Goal: Find specific page/section: Find specific page/section

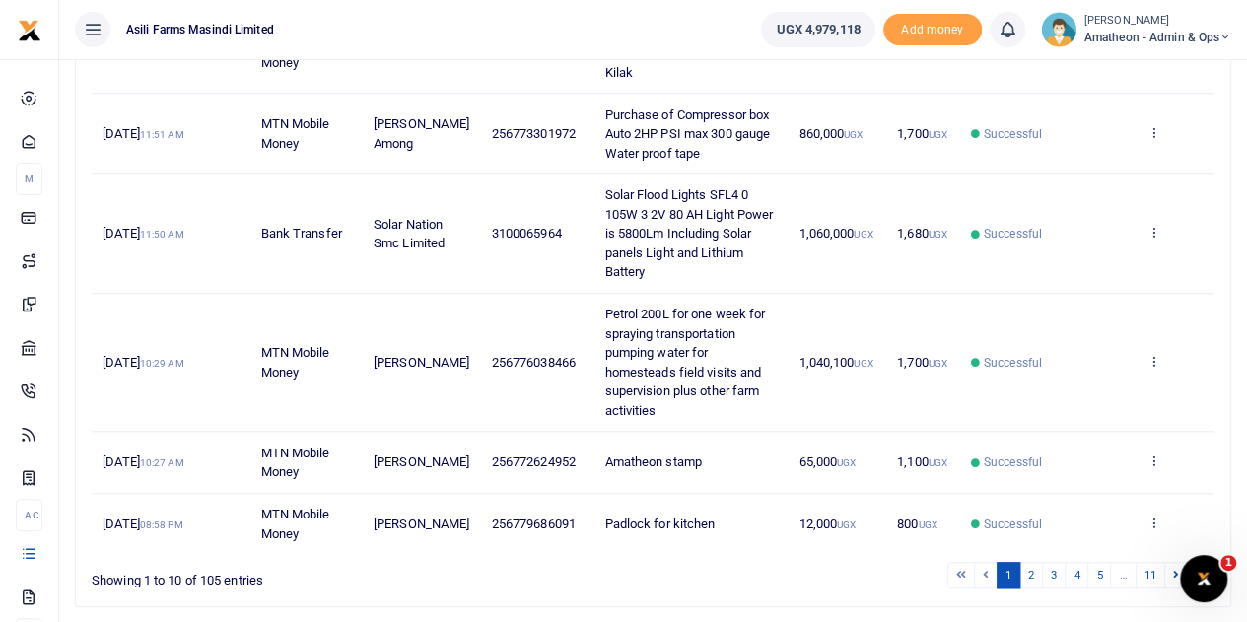
scroll to position [690, 0]
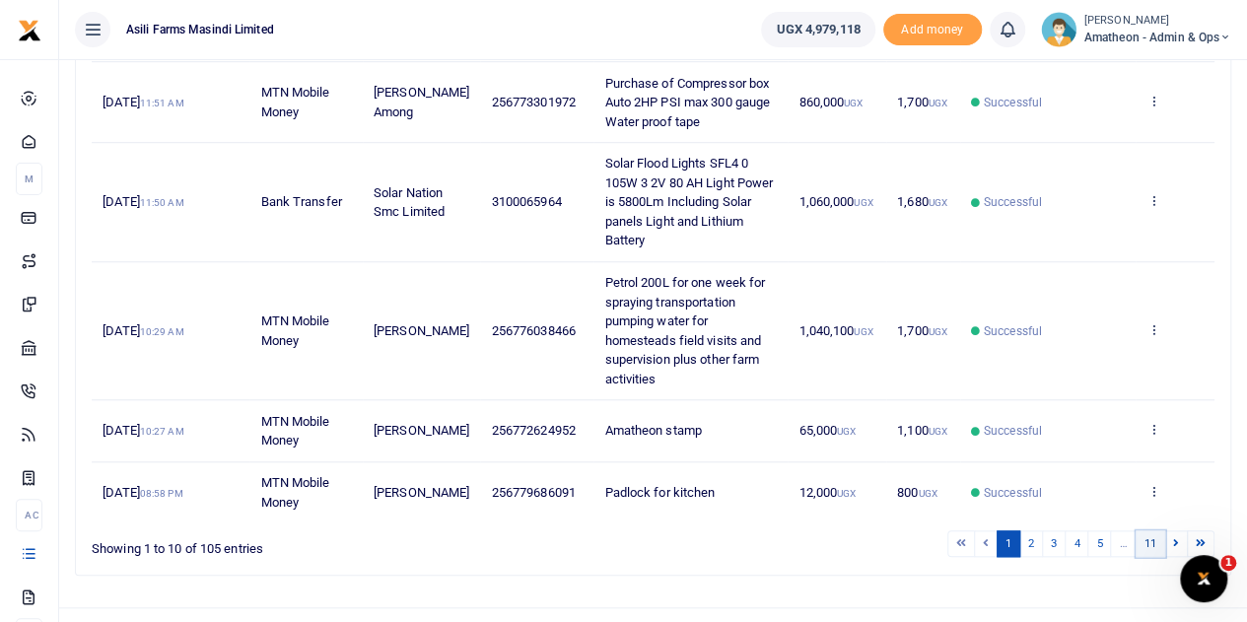
click at [1151, 535] on link "11" at bounding box center [1150, 543] width 30 height 27
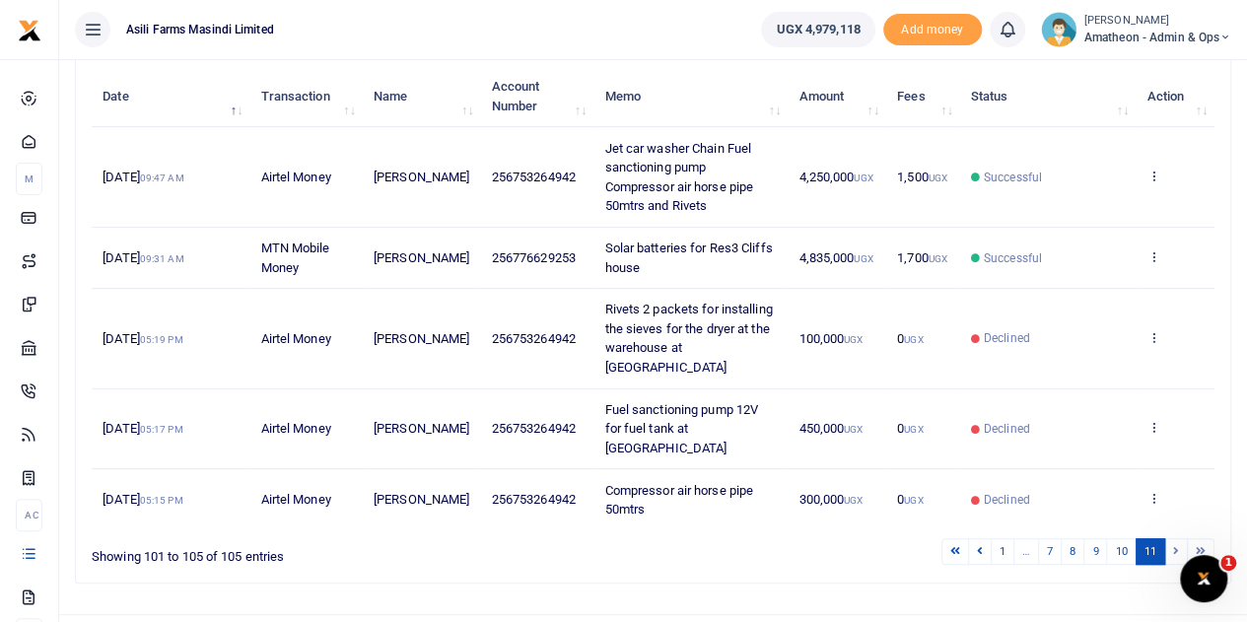
scroll to position [241, 0]
click at [1126, 537] on link "10" at bounding box center [1121, 550] width 30 height 27
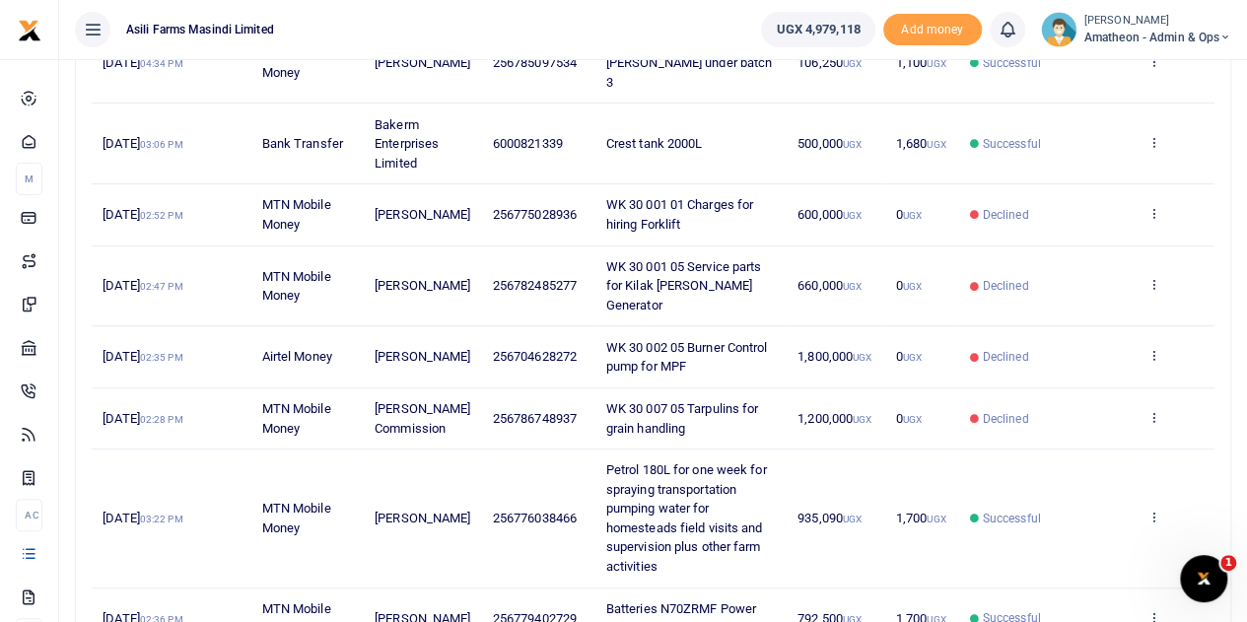
scroll to position [564, 0]
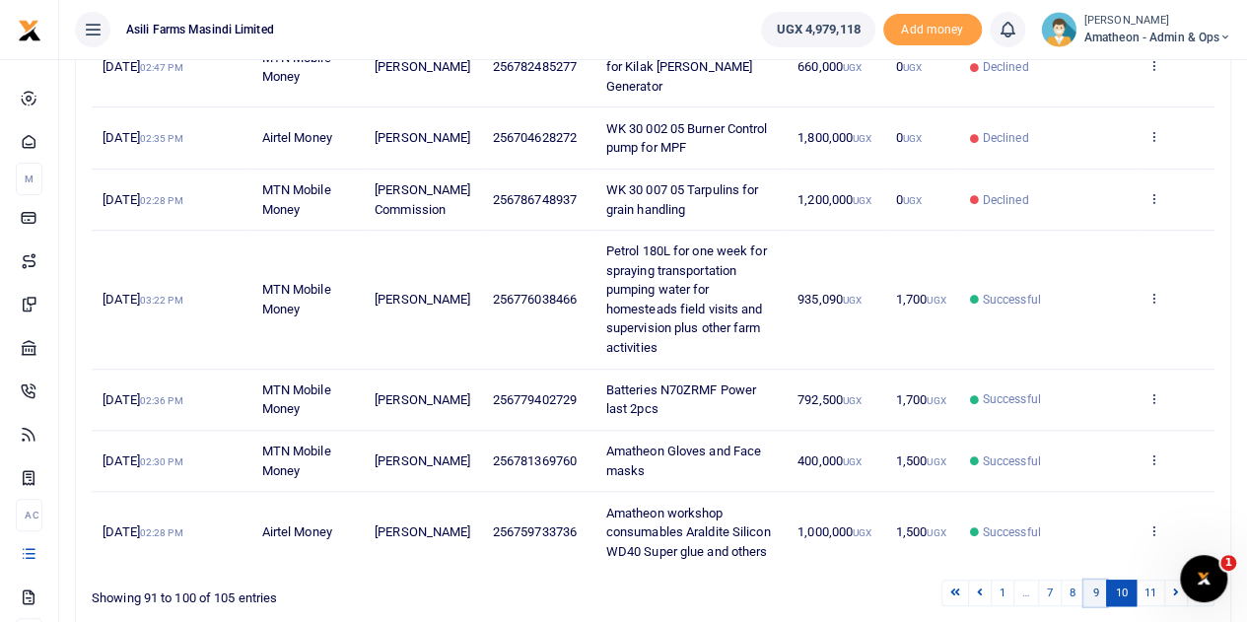
click at [1096, 605] on link "9" at bounding box center [1095, 592] width 24 height 27
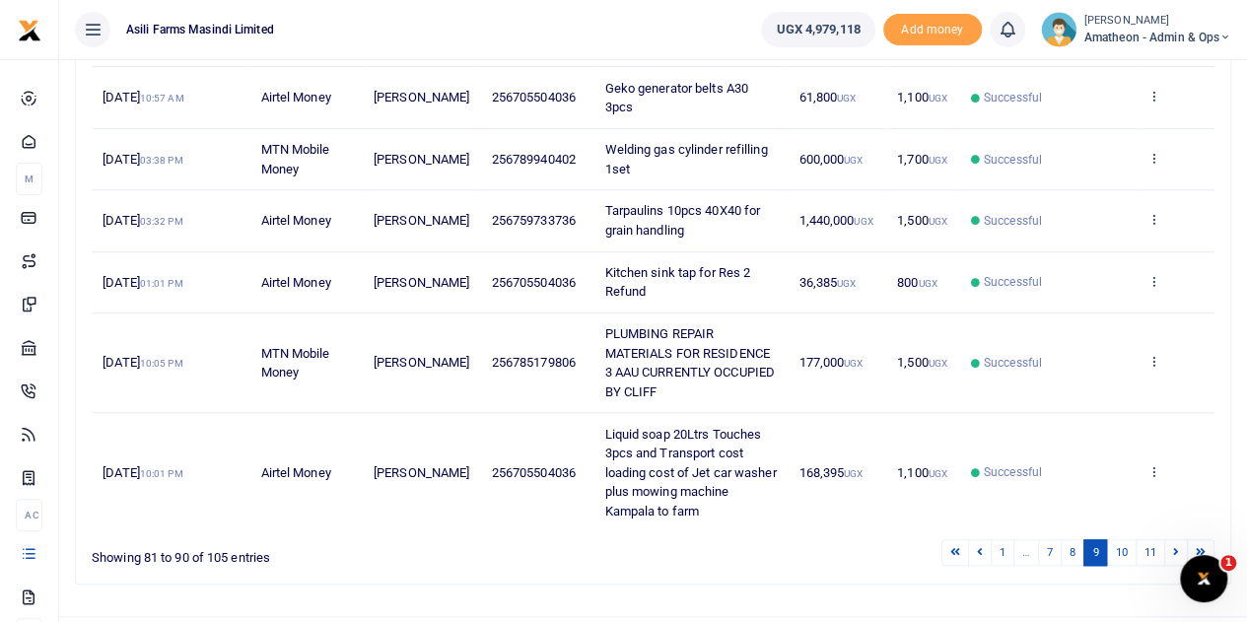
scroll to position [643, 0]
click at [1076, 538] on link "8" at bounding box center [1072, 551] width 24 height 27
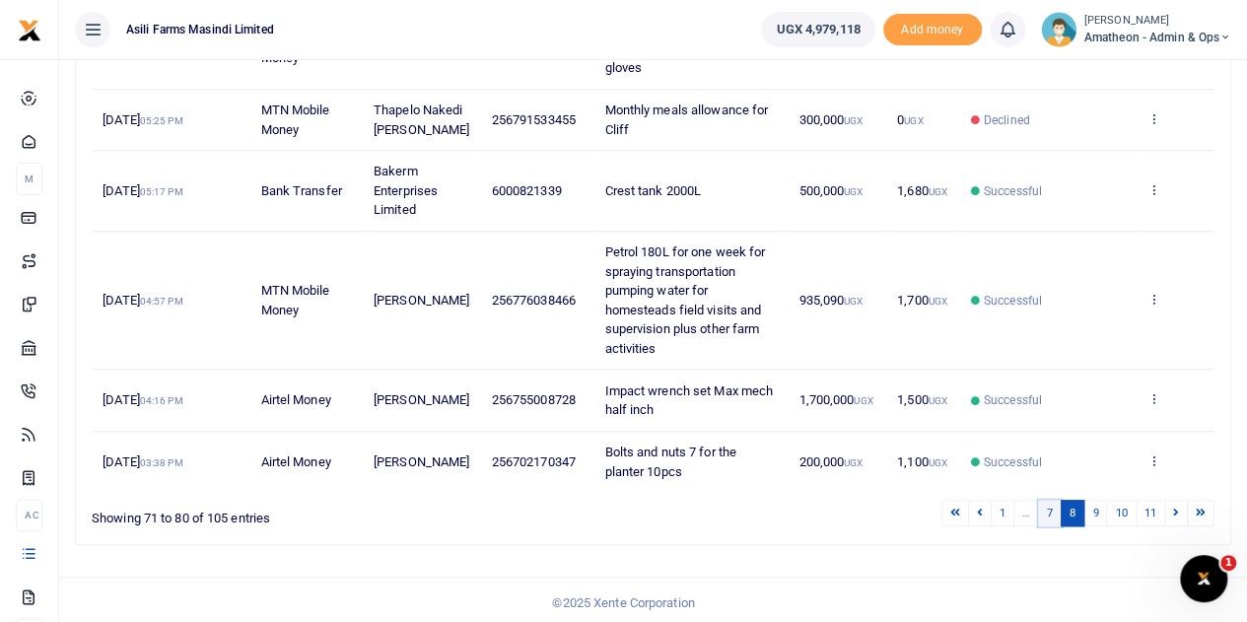
click at [1054, 526] on link "7" at bounding box center [1050, 513] width 24 height 27
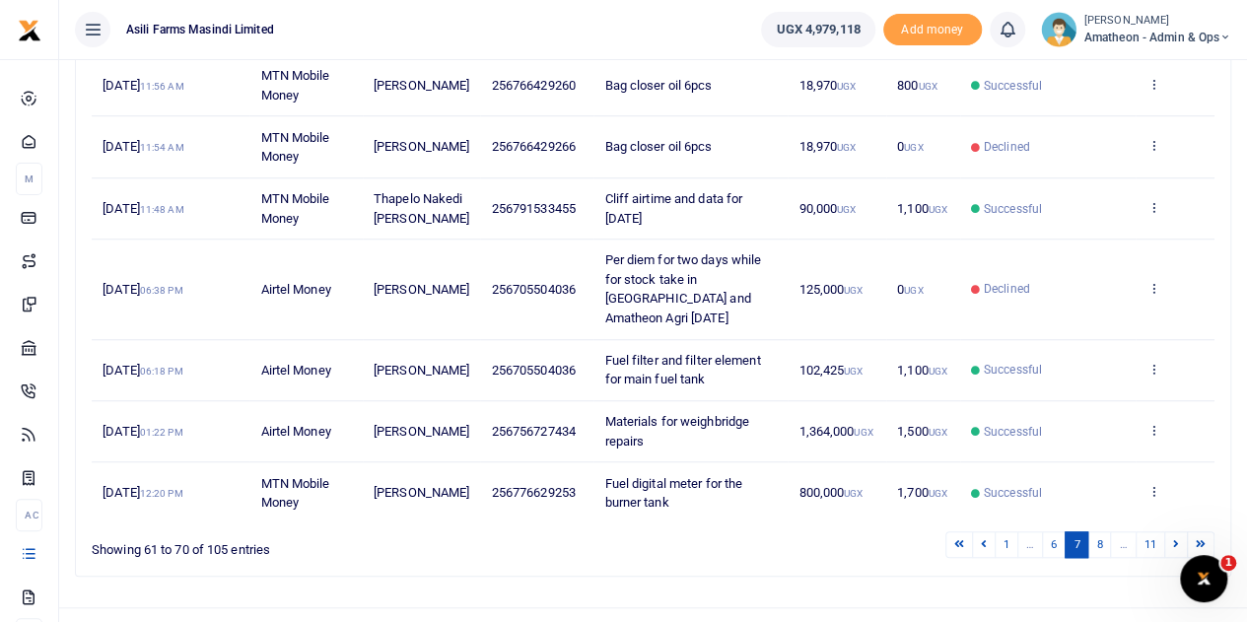
scroll to position [625, 0]
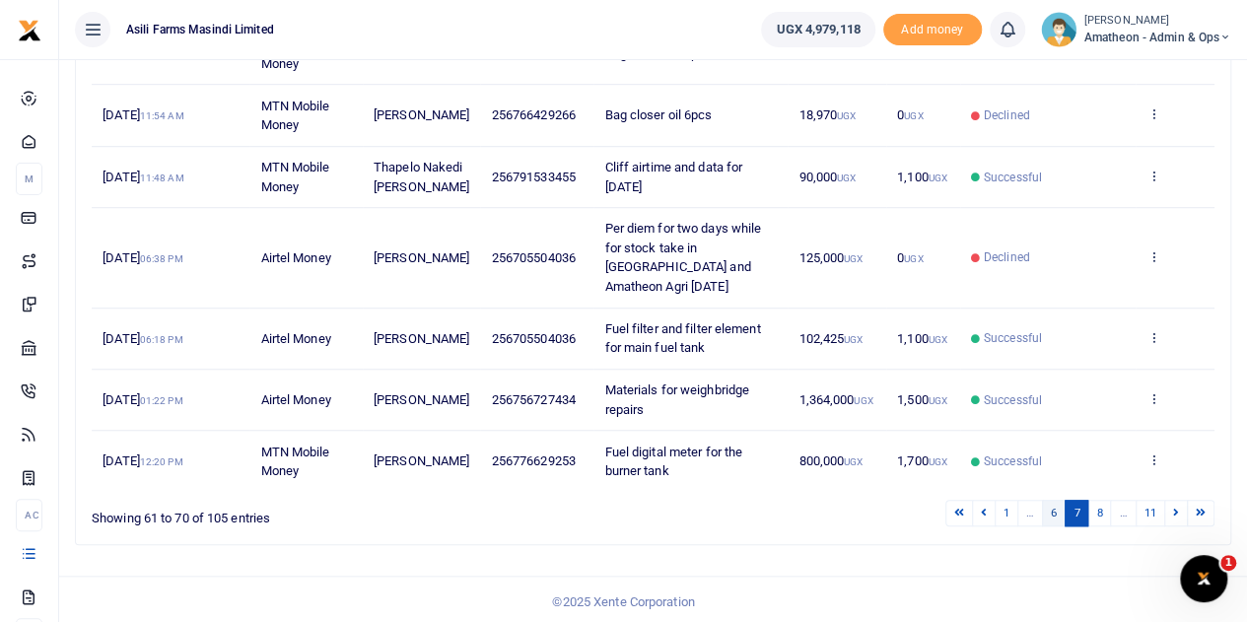
click at [1055, 504] on link "6" at bounding box center [1054, 513] width 24 height 27
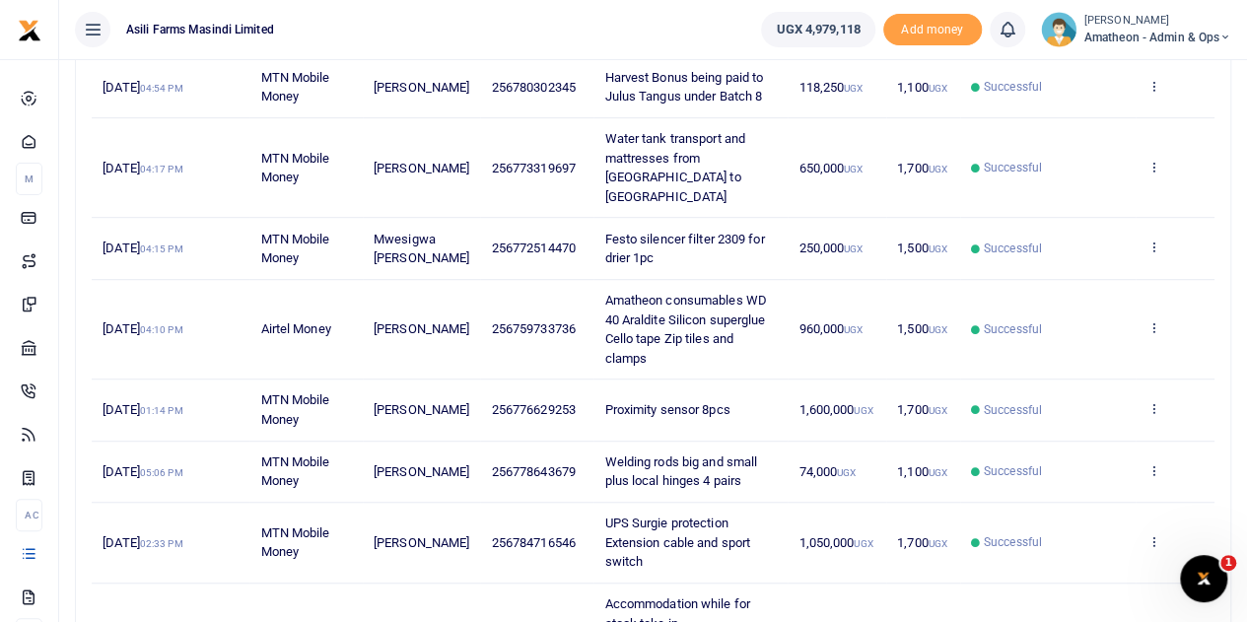
scroll to position [487, 0]
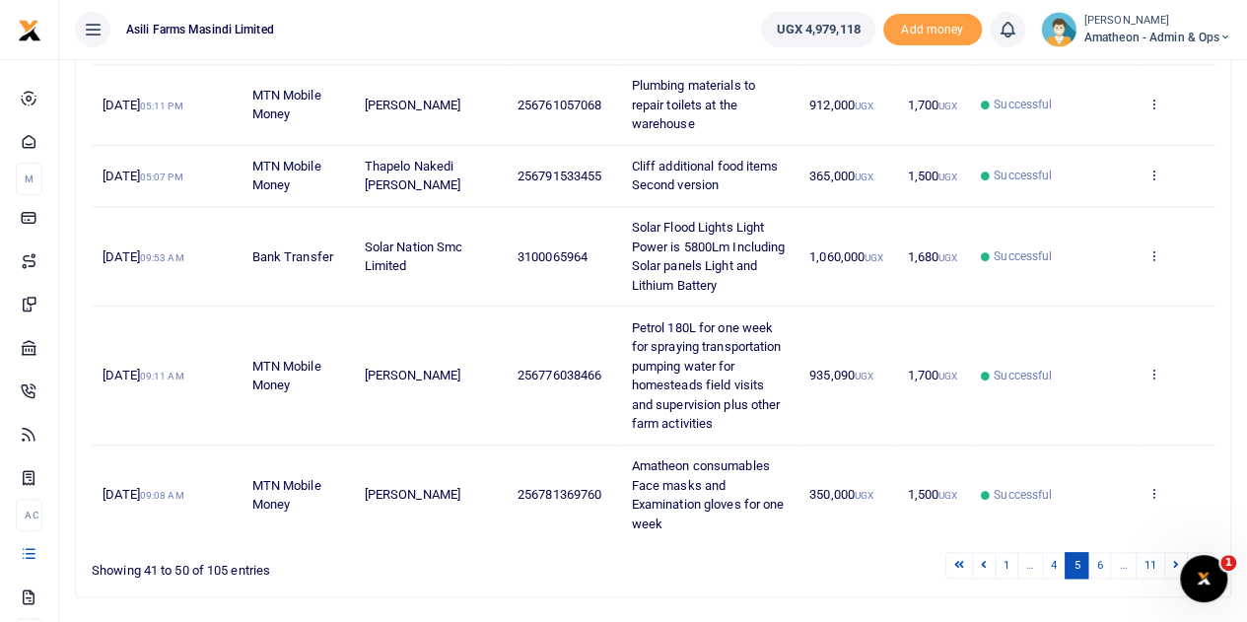
scroll to position [603, 0]
